Goal: Information Seeking & Learning: Learn about a topic

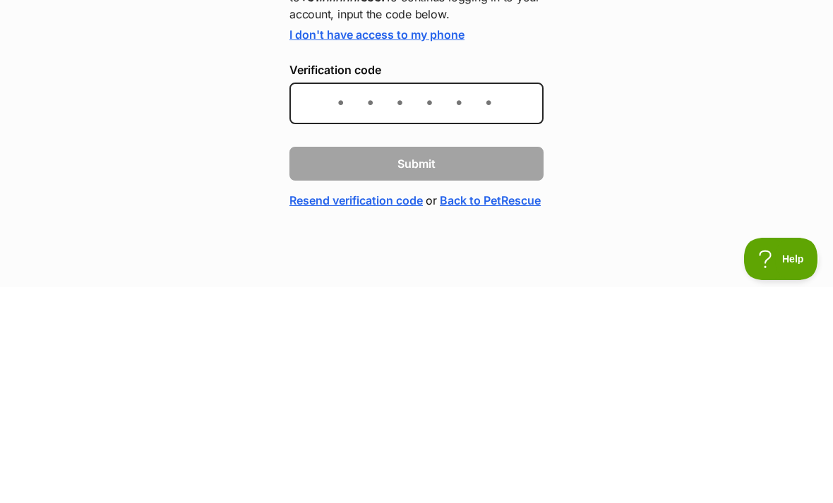
click at [701, 153] on div "A quick check to make sure it's you! We’ve sent you a secret code via SMS to +6…" at bounding box center [416, 269] width 833 height 311
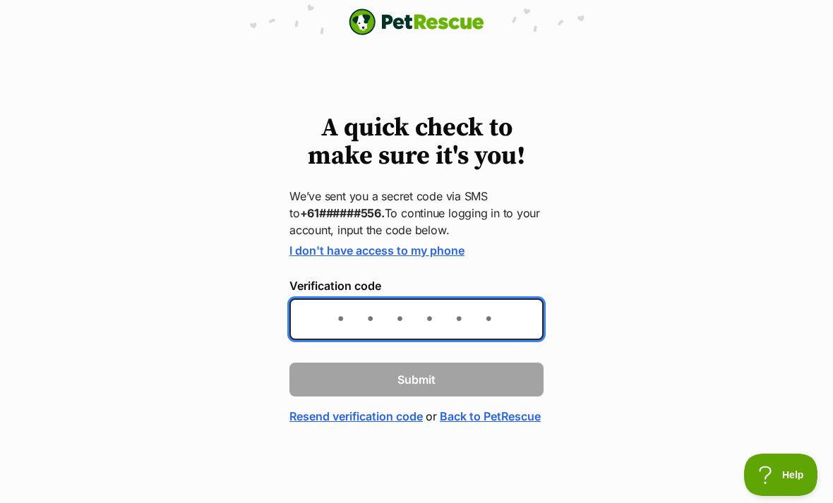
click at [347, 309] on input "Verification code" at bounding box center [417, 320] width 254 height 42
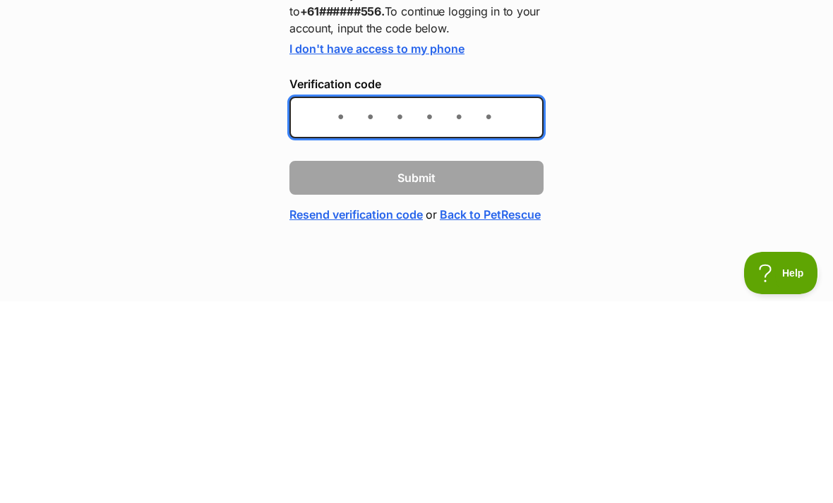
type input "("
type input "636133"
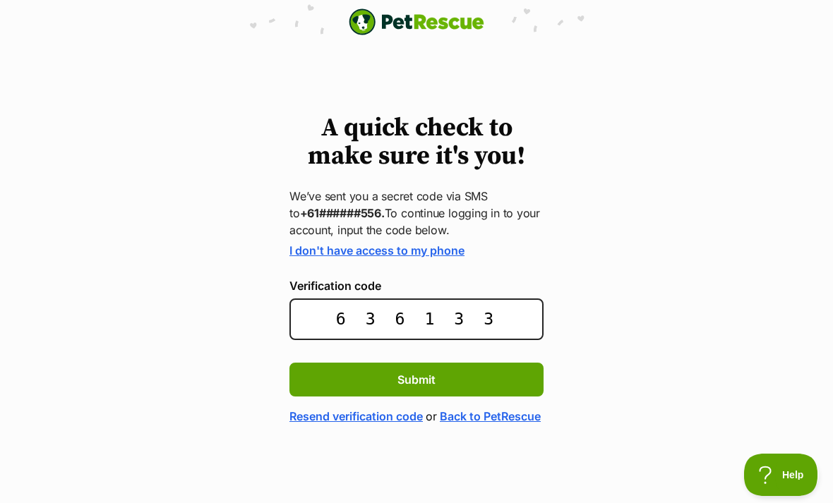
click at [511, 364] on button "Submit" at bounding box center [417, 380] width 254 height 34
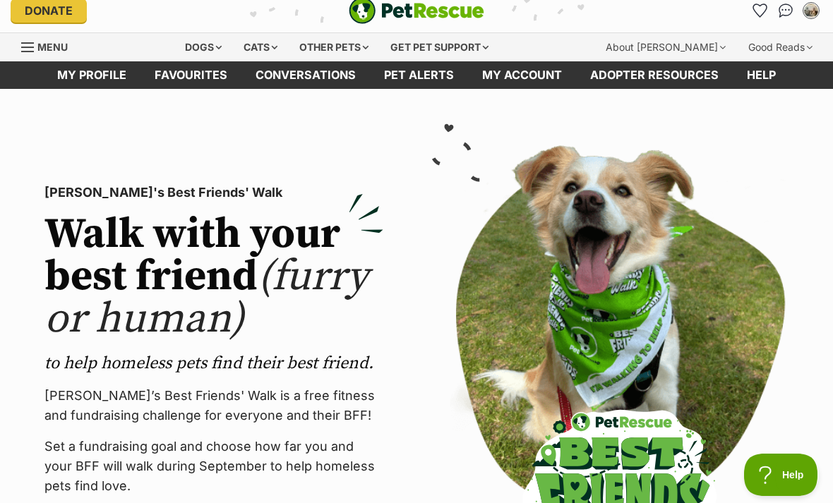
scroll to position [13, 0]
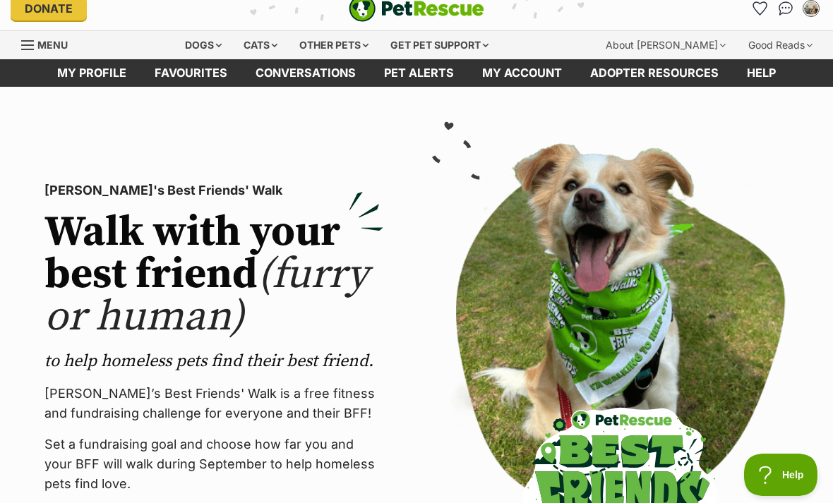
click at [429, 77] on link "Pet alerts" at bounding box center [419, 73] width 98 height 28
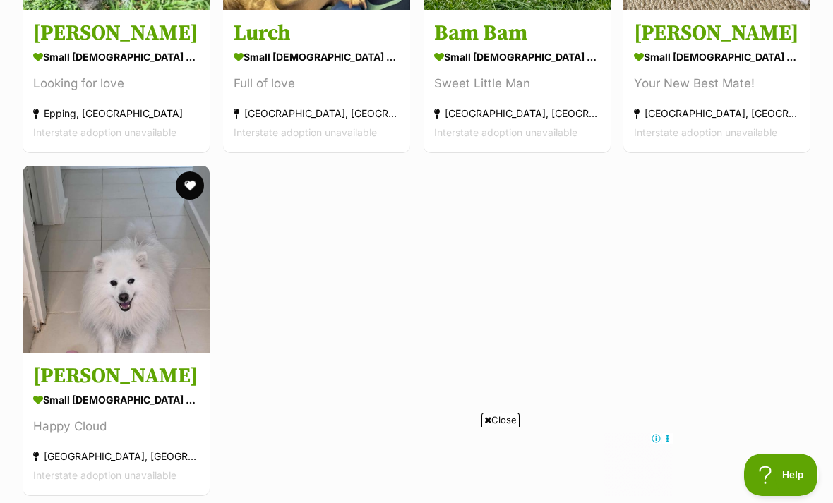
scroll to position [1846, 0]
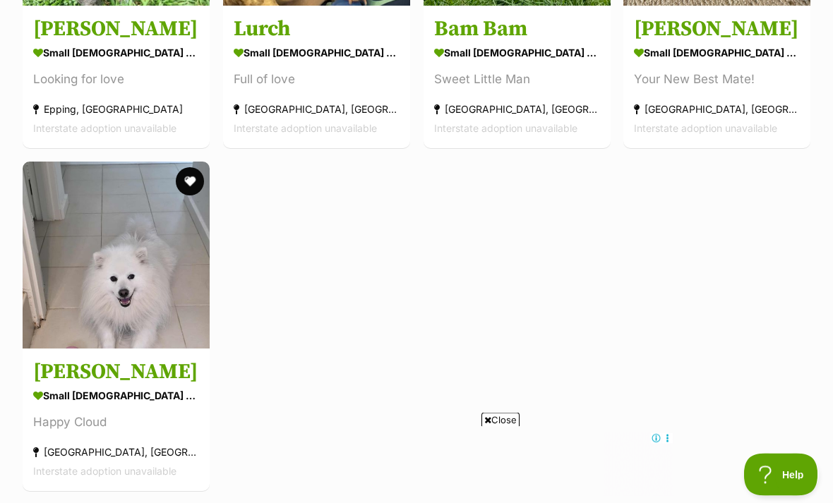
click at [194, 180] on button "favourite" at bounding box center [190, 182] width 28 height 28
click at [139, 261] on img at bounding box center [116, 255] width 187 height 187
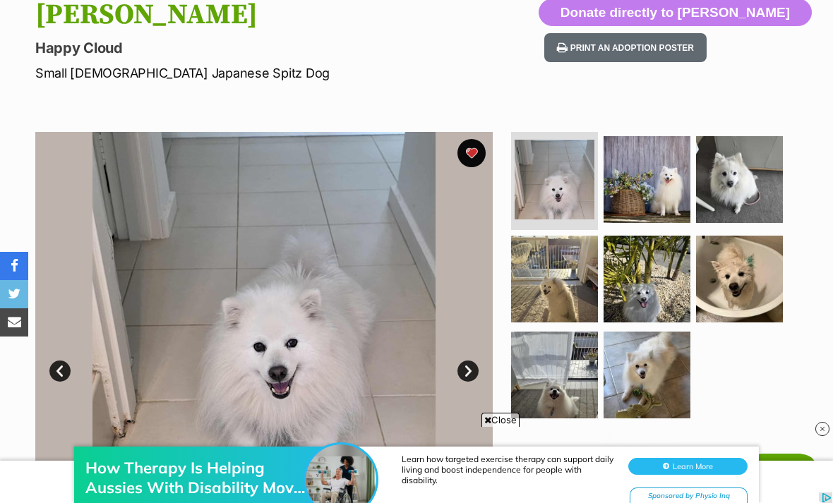
click at [470, 368] on link "Next" at bounding box center [468, 371] width 21 height 21
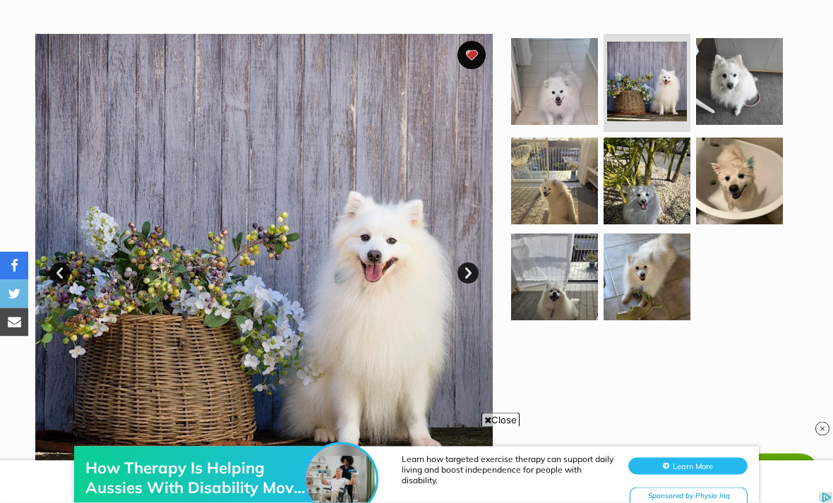
scroll to position [260, 0]
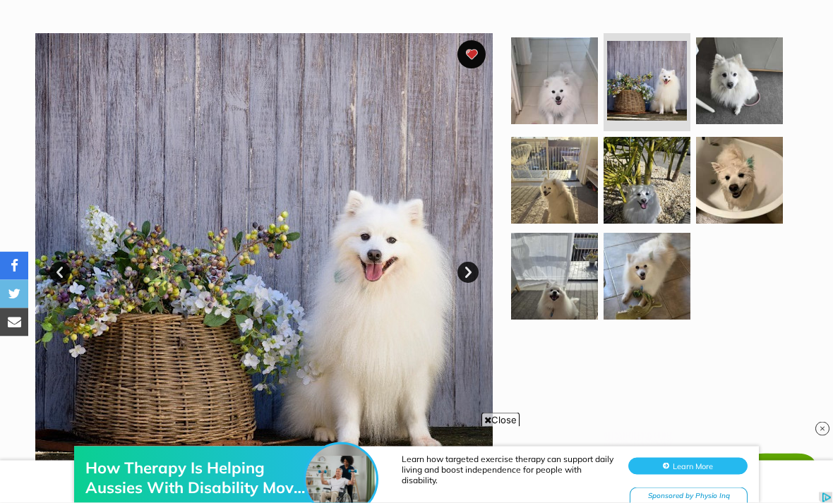
click at [474, 270] on link "Next" at bounding box center [468, 273] width 21 height 21
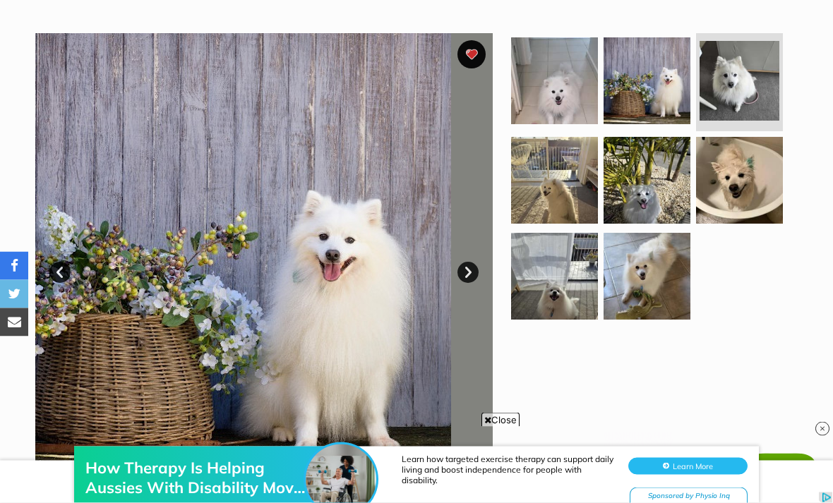
scroll to position [261, 0]
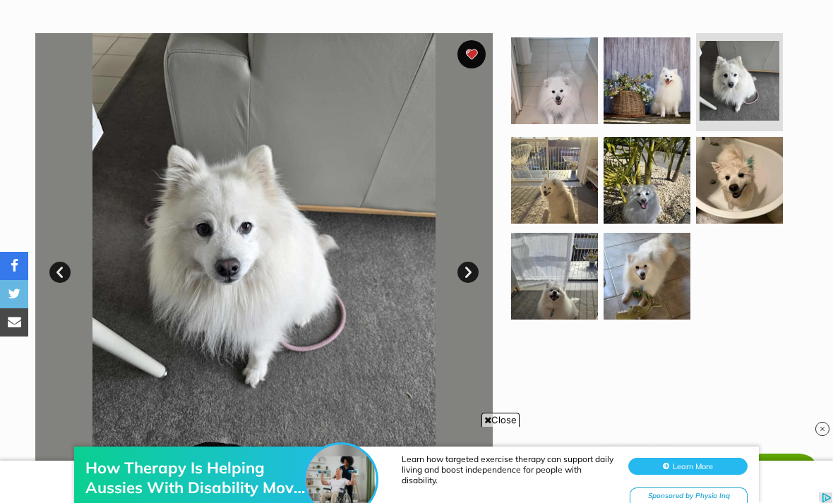
click at [470, 274] on link "Next" at bounding box center [468, 272] width 21 height 21
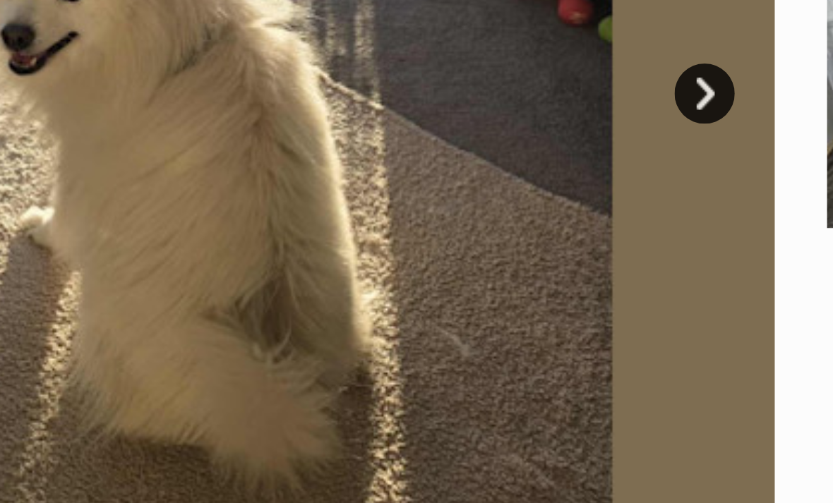
scroll to position [0, 0]
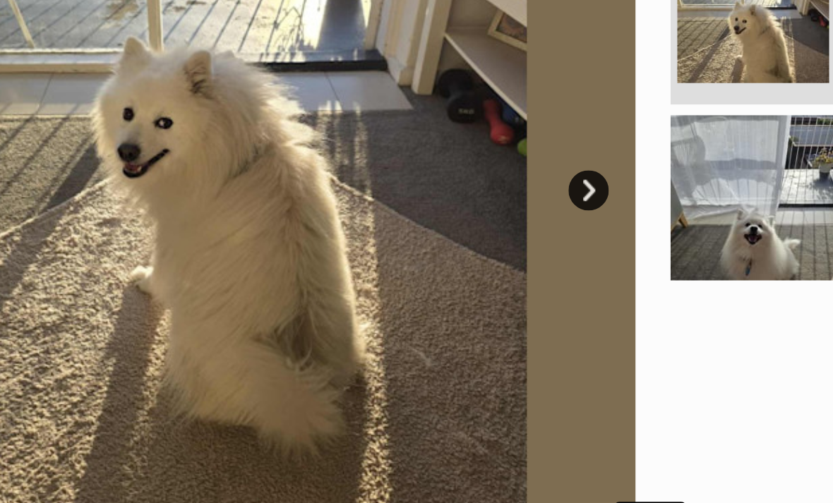
click at [458, 239] on link "Next" at bounding box center [468, 249] width 21 height 21
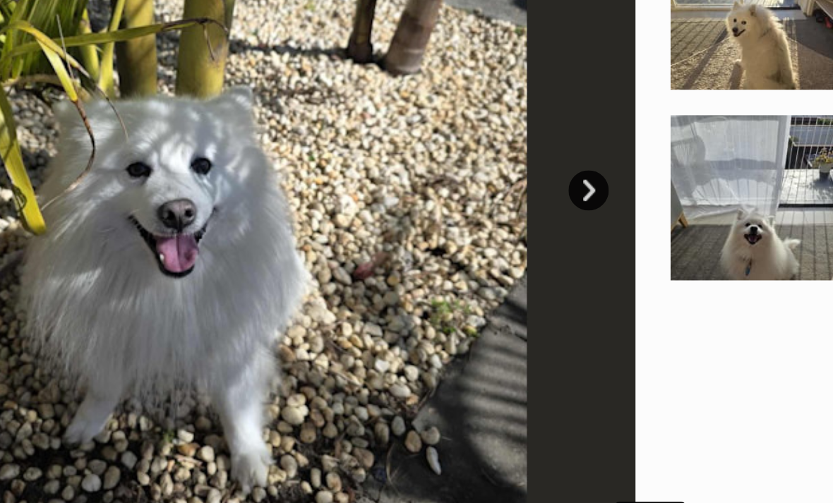
click at [458, 239] on link "Next" at bounding box center [468, 249] width 21 height 21
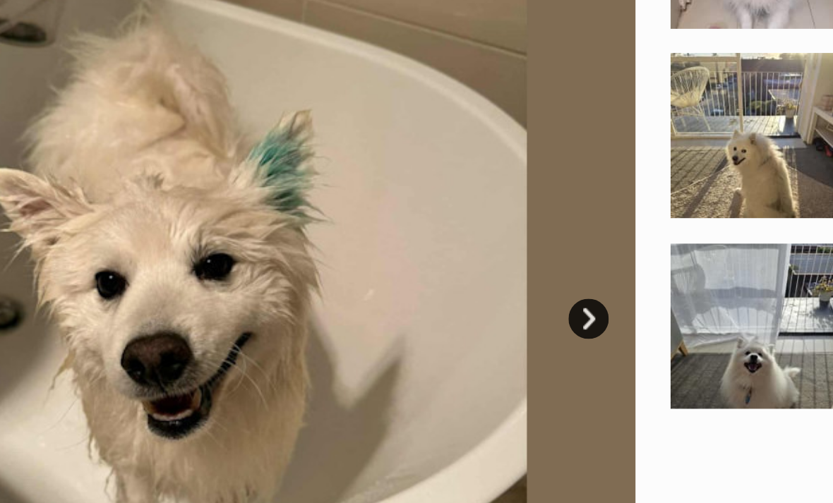
click at [458, 239] on link "Next" at bounding box center [468, 249] width 21 height 21
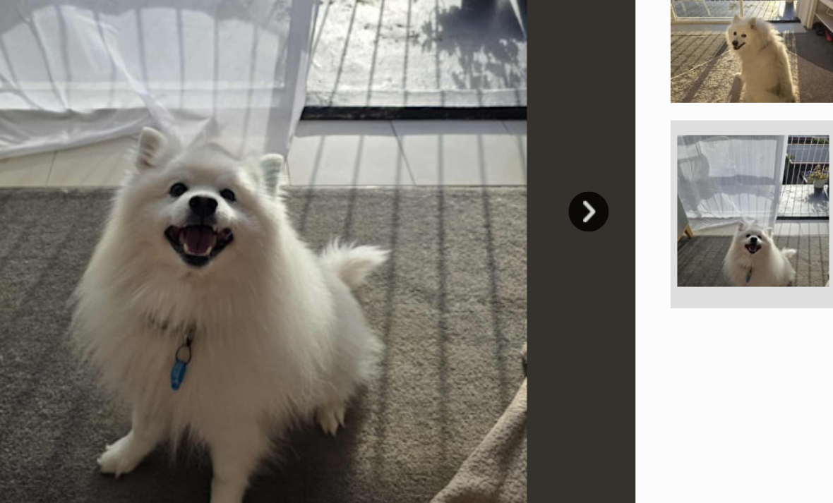
click at [458, 239] on link "Next" at bounding box center [468, 249] width 21 height 21
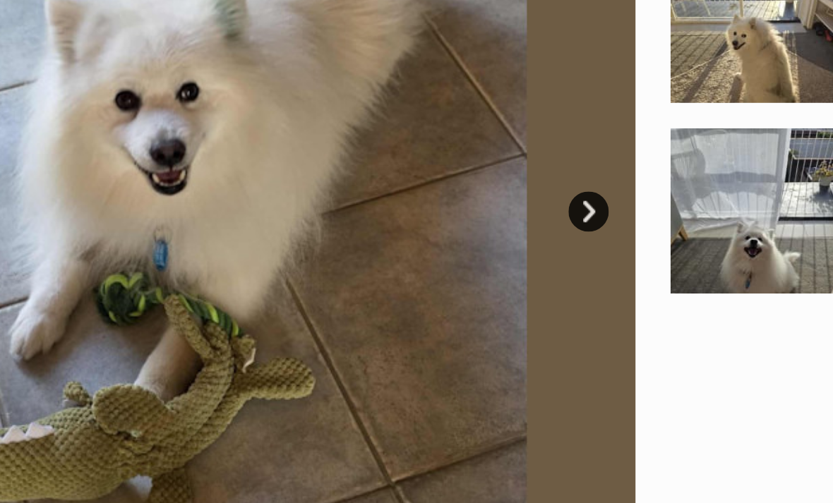
click at [458, 239] on link "Next" at bounding box center [468, 249] width 21 height 21
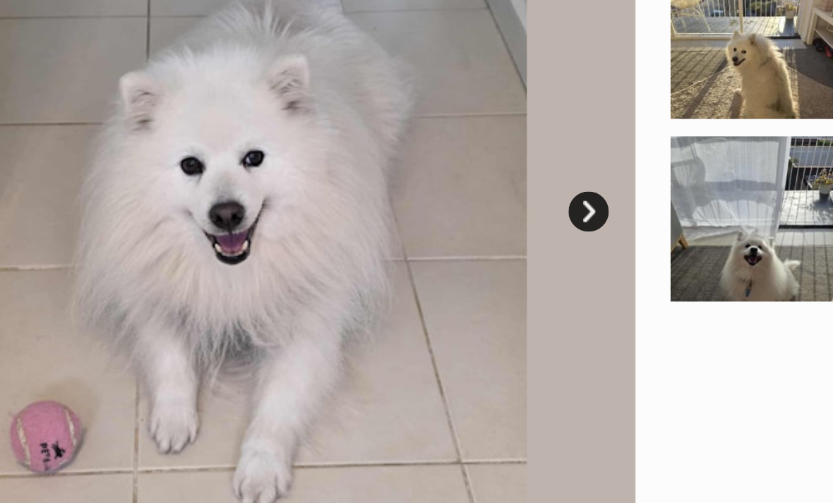
click at [458, 239] on link "Next" at bounding box center [468, 249] width 21 height 21
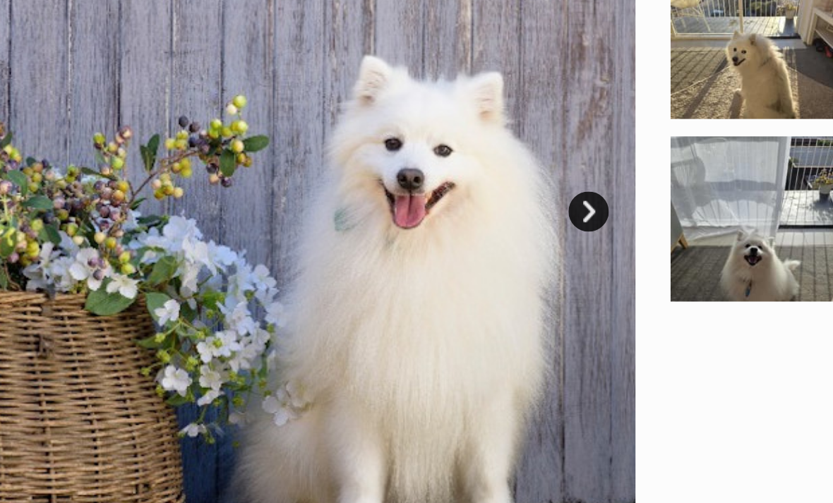
click at [458, 239] on link "Next" at bounding box center [468, 249] width 21 height 21
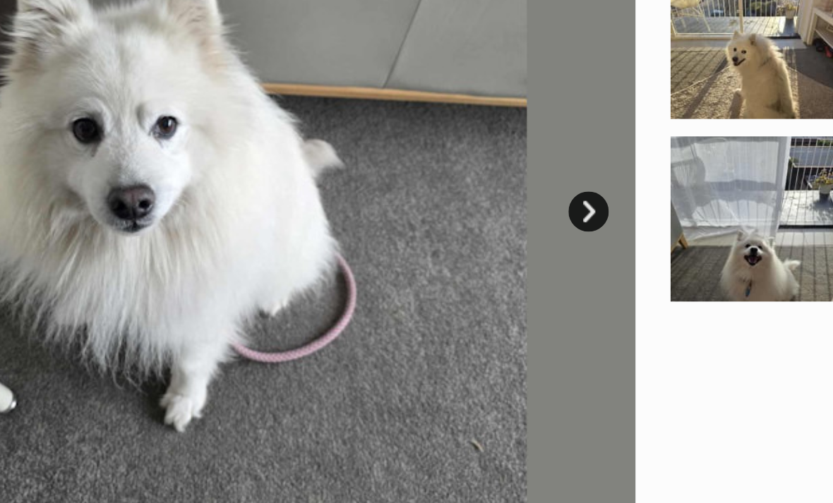
click at [458, 239] on link "Next" at bounding box center [468, 249] width 21 height 21
